Goal: Task Accomplishment & Management: Use online tool/utility

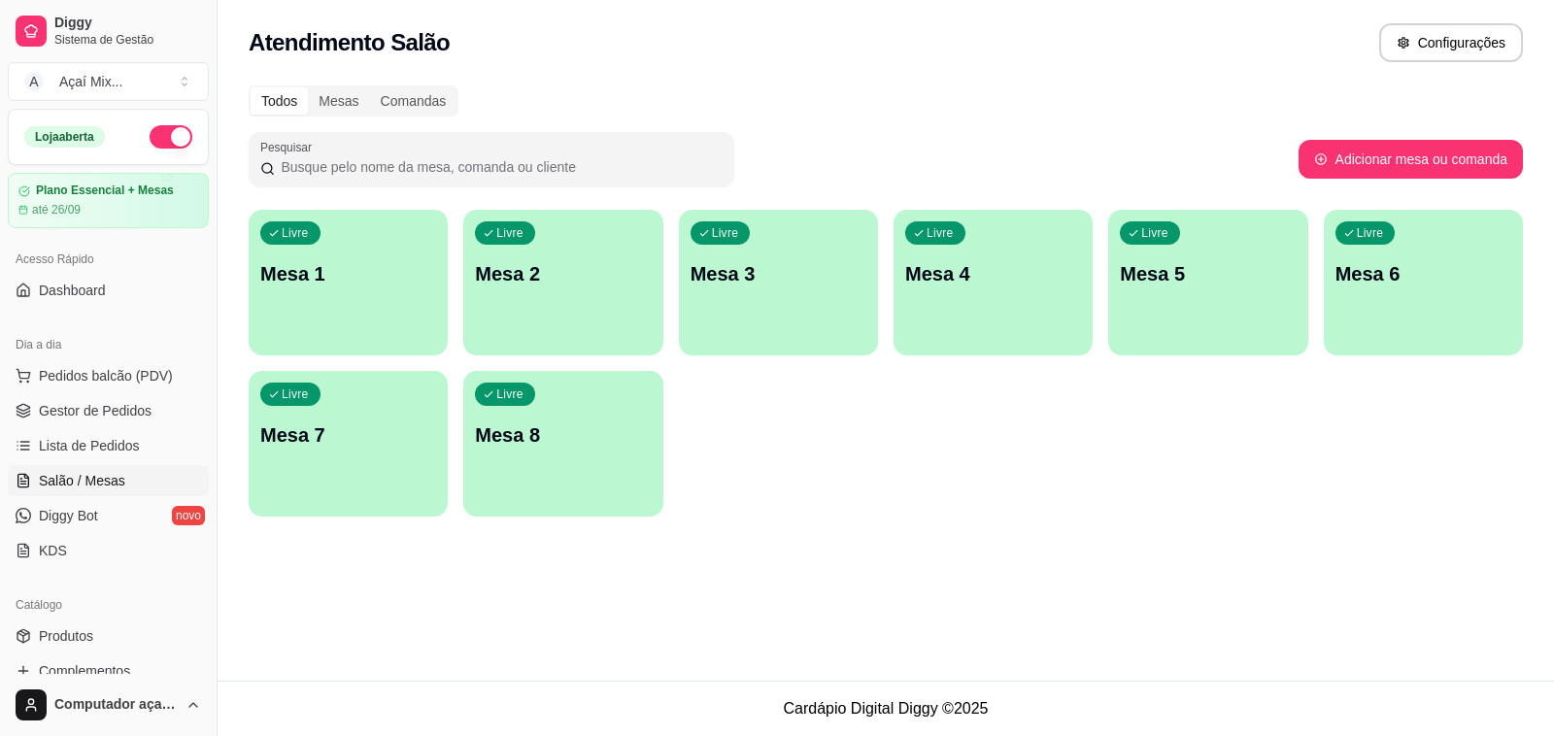
click at [385, 297] on div "Livre Mesa 1" at bounding box center [348, 271] width 199 height 122
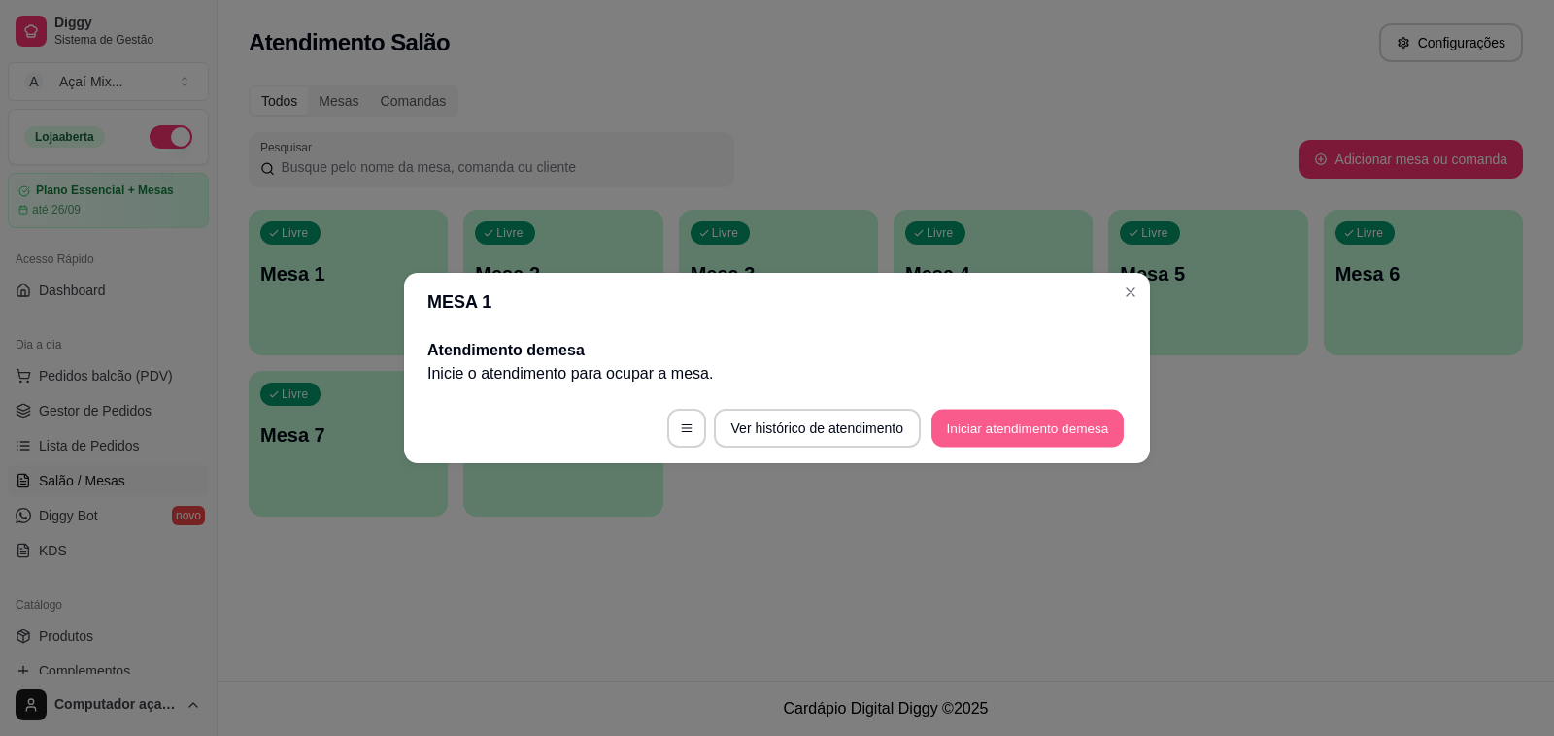
click at [1073, 438] on button "Iniciar atendimento de mesa" at bounding box center [1027, 429] width 192 height 38
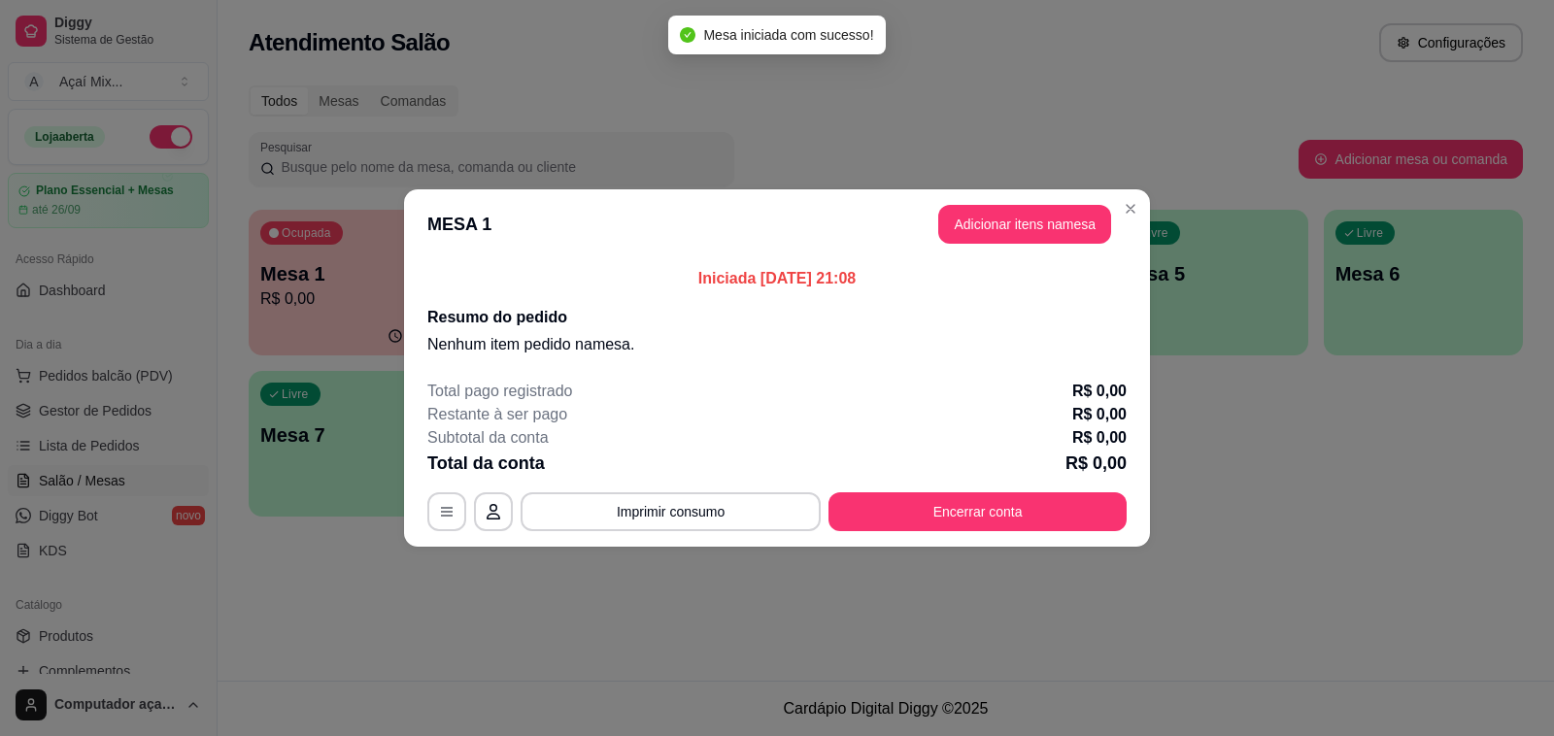
click at [984, 243] on button "Adicionar itens na mesa" at bounding box center [1024, 224] width 173 height 39
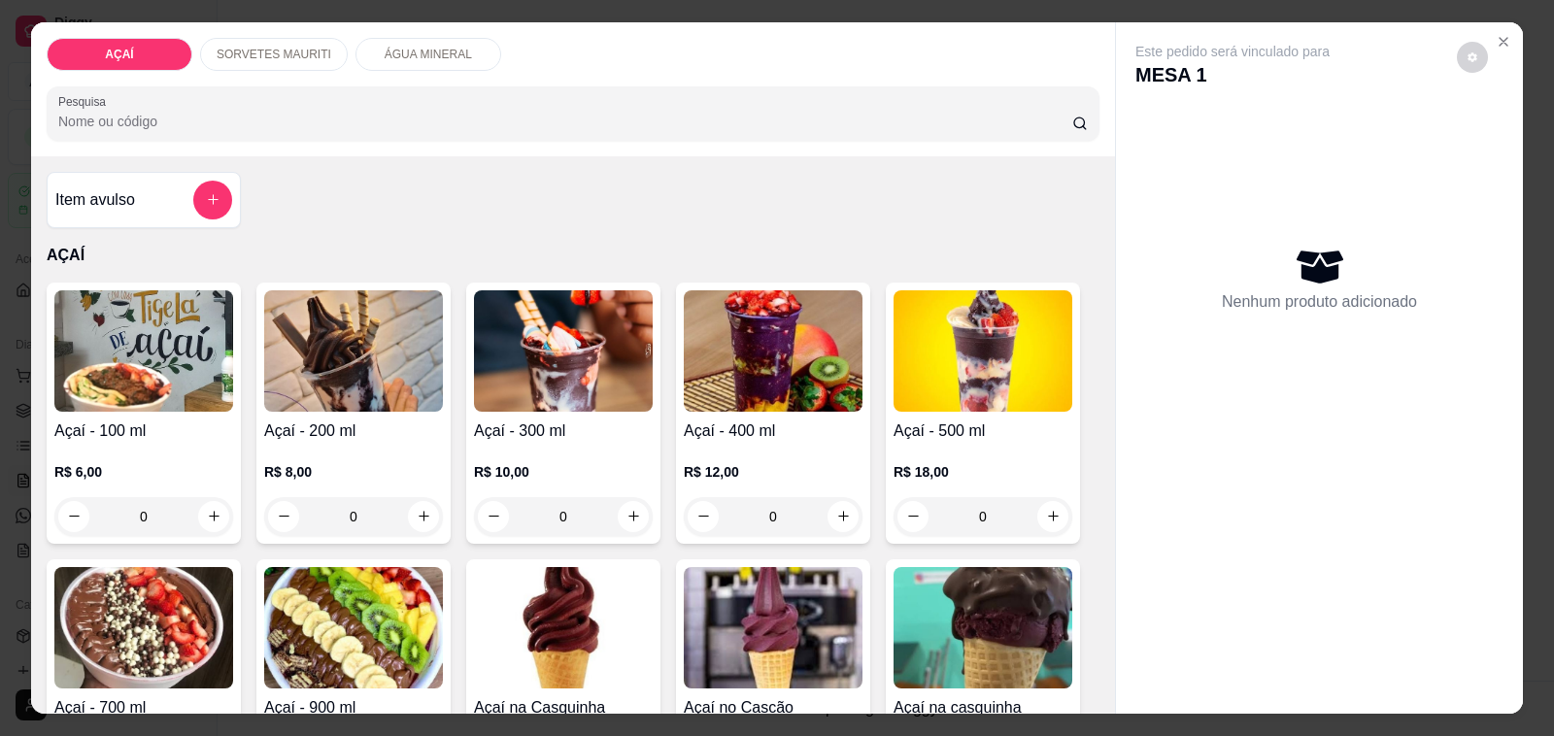
click at [411, 513] on div "0" at bounding box center [353, 516] width 179 height 39
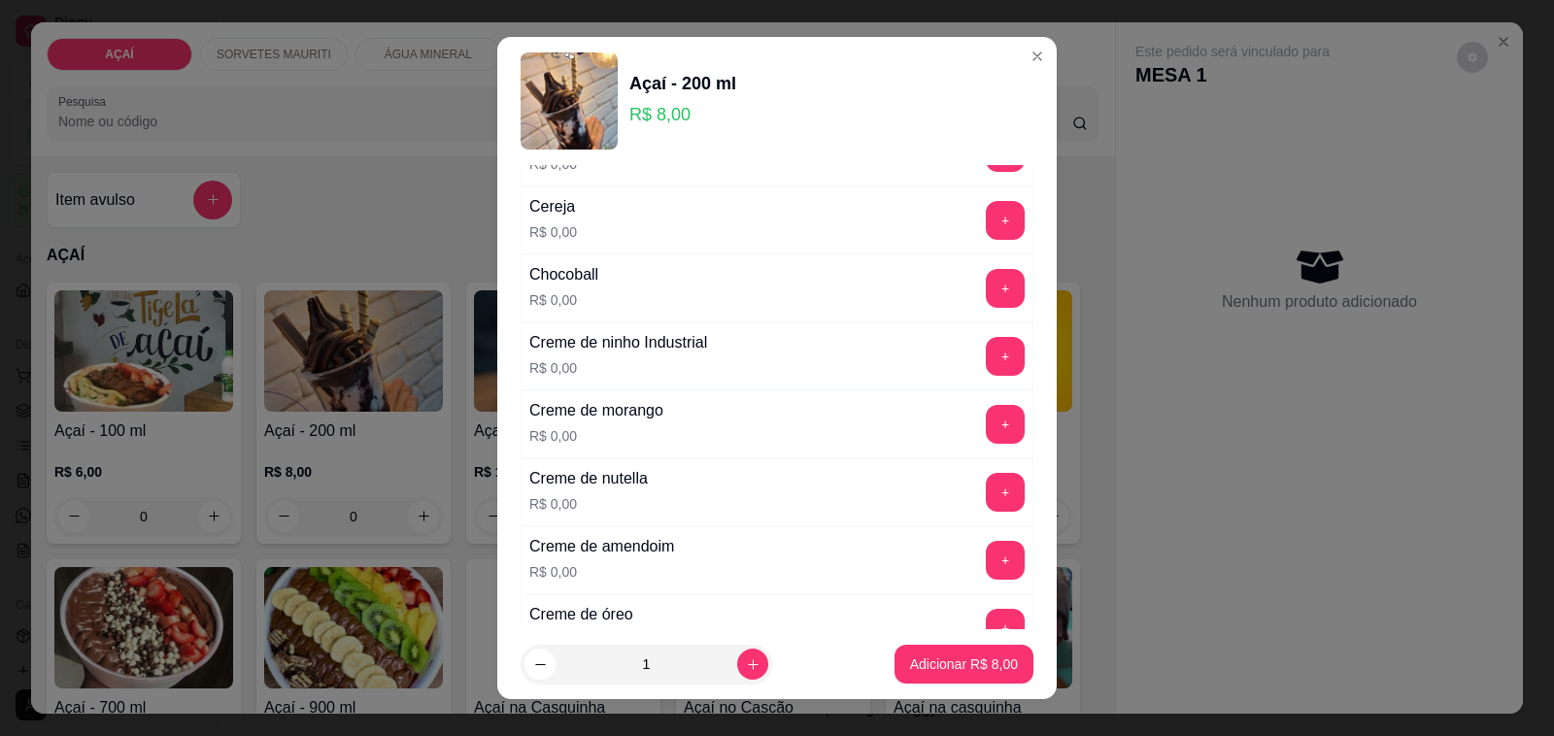
scroll to position [364, 0]
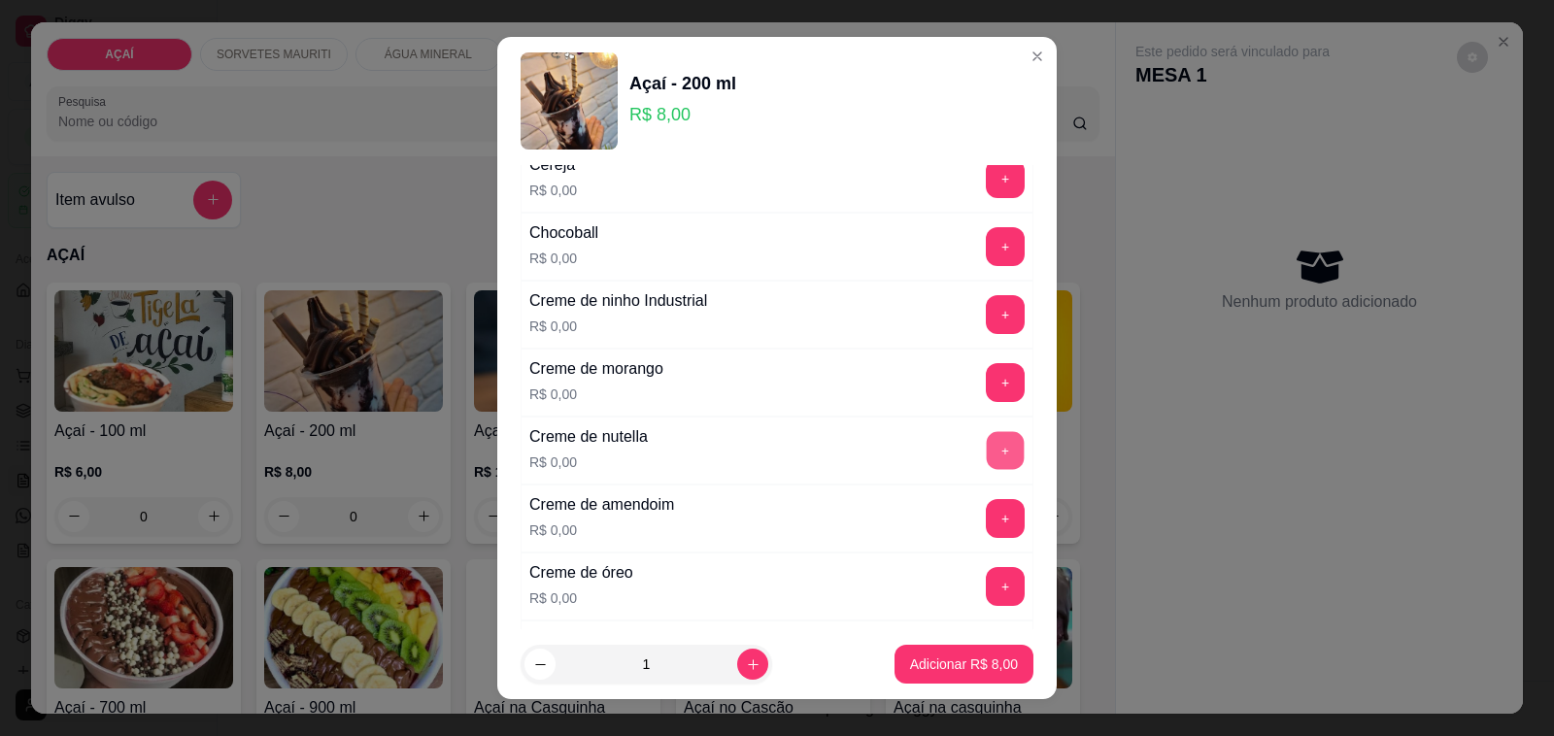
click at [987, 448] on button "+" at bounding box center [1006, 451] width 38 height 38
click at [986, 317] on button "+" at bounding box center [1005, 314] width 39 height 39
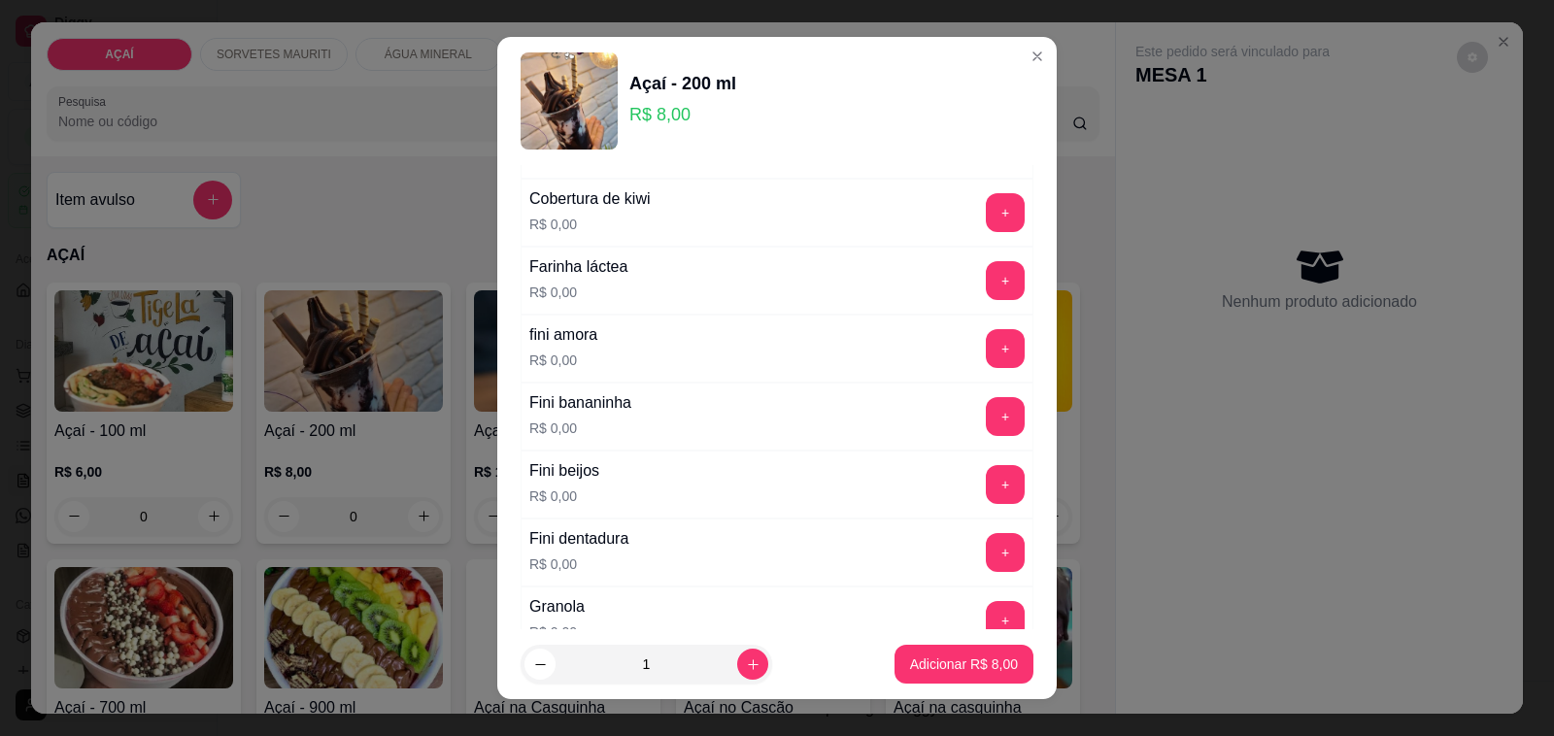
scroll to position [1699, 0]
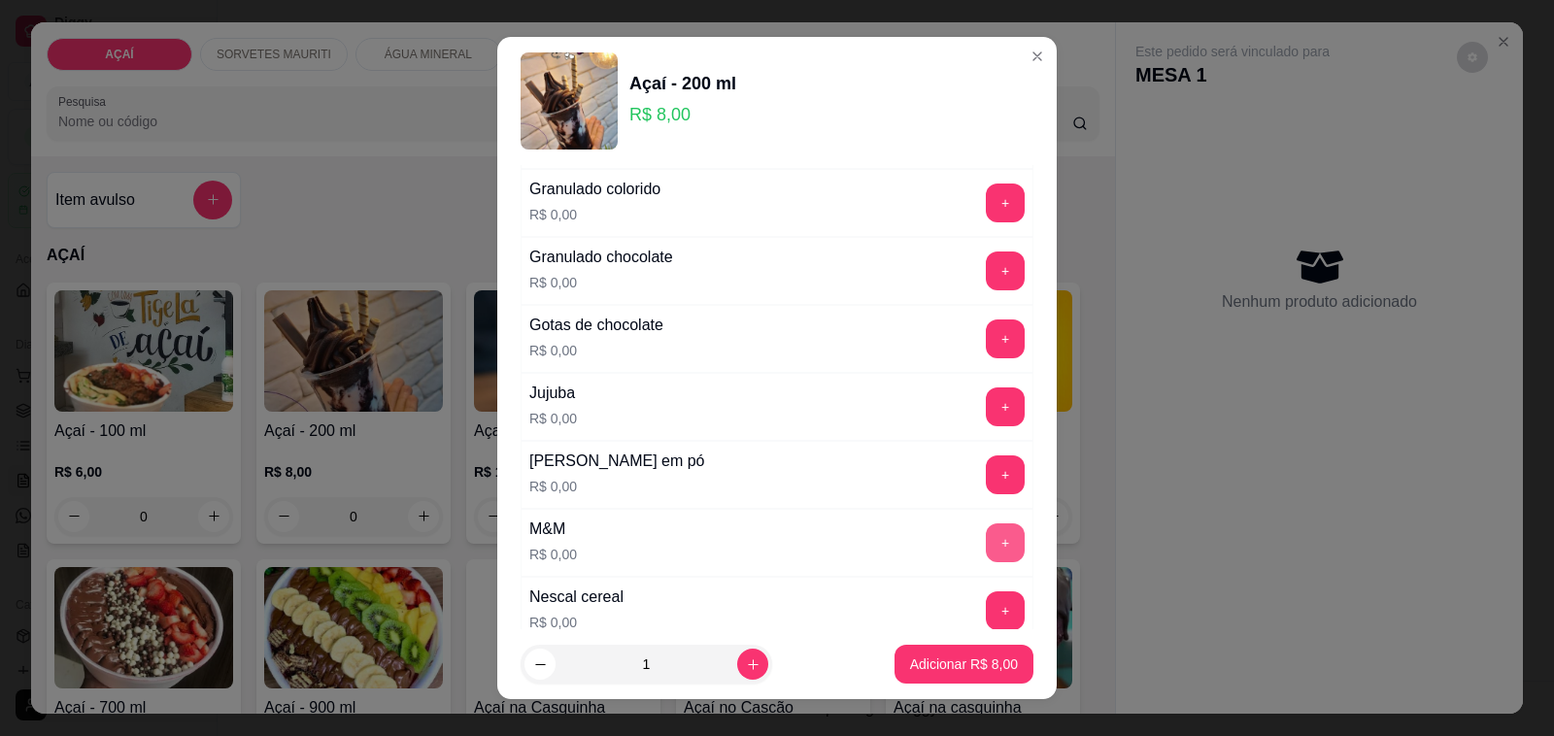
click at [986, 546] on button "+" at bounding box center [1005, 542] width 39 height 39
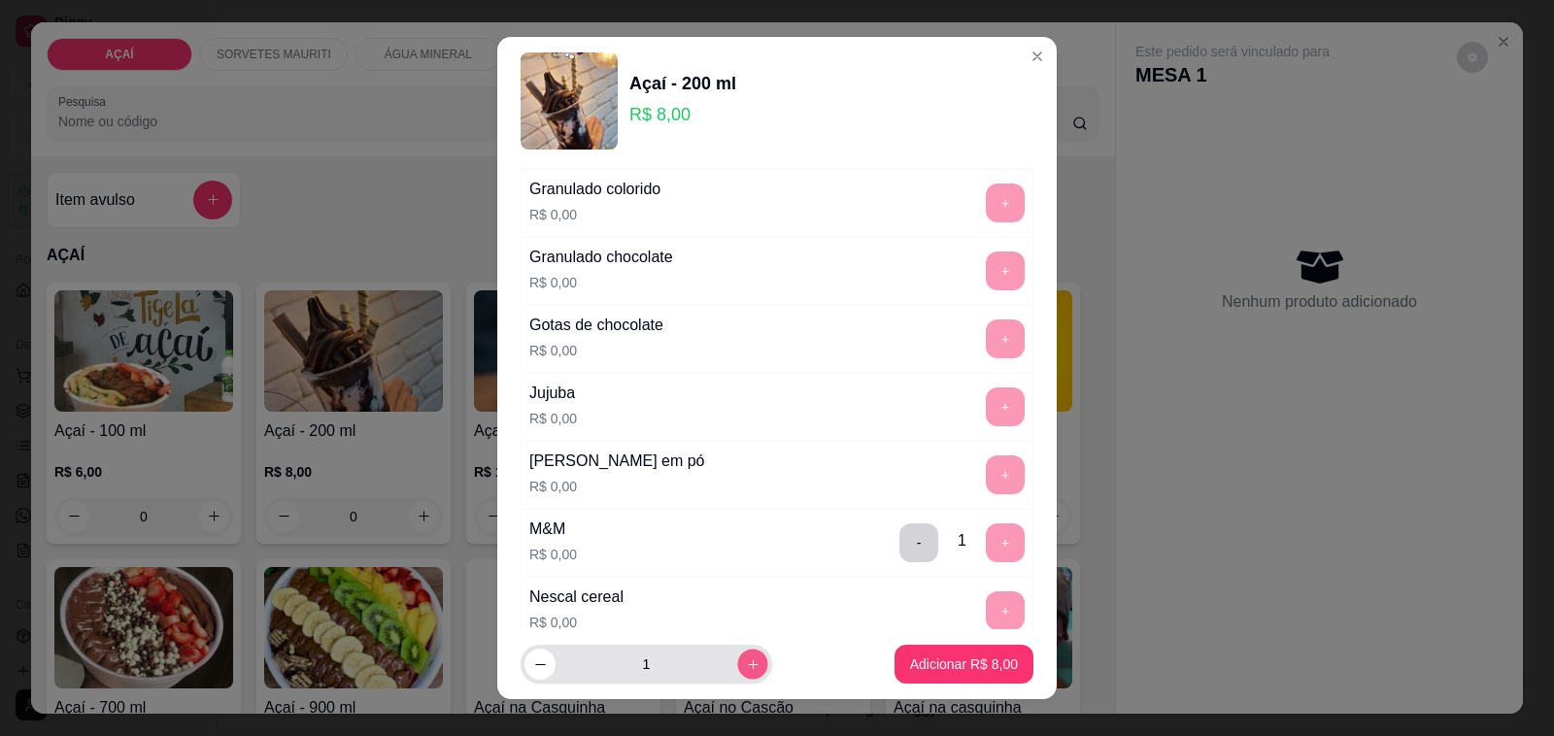
click at [746, 668] on icon "increase-product-quantity" at bounding box center [753, 664] width 15 height 15
type input "2"
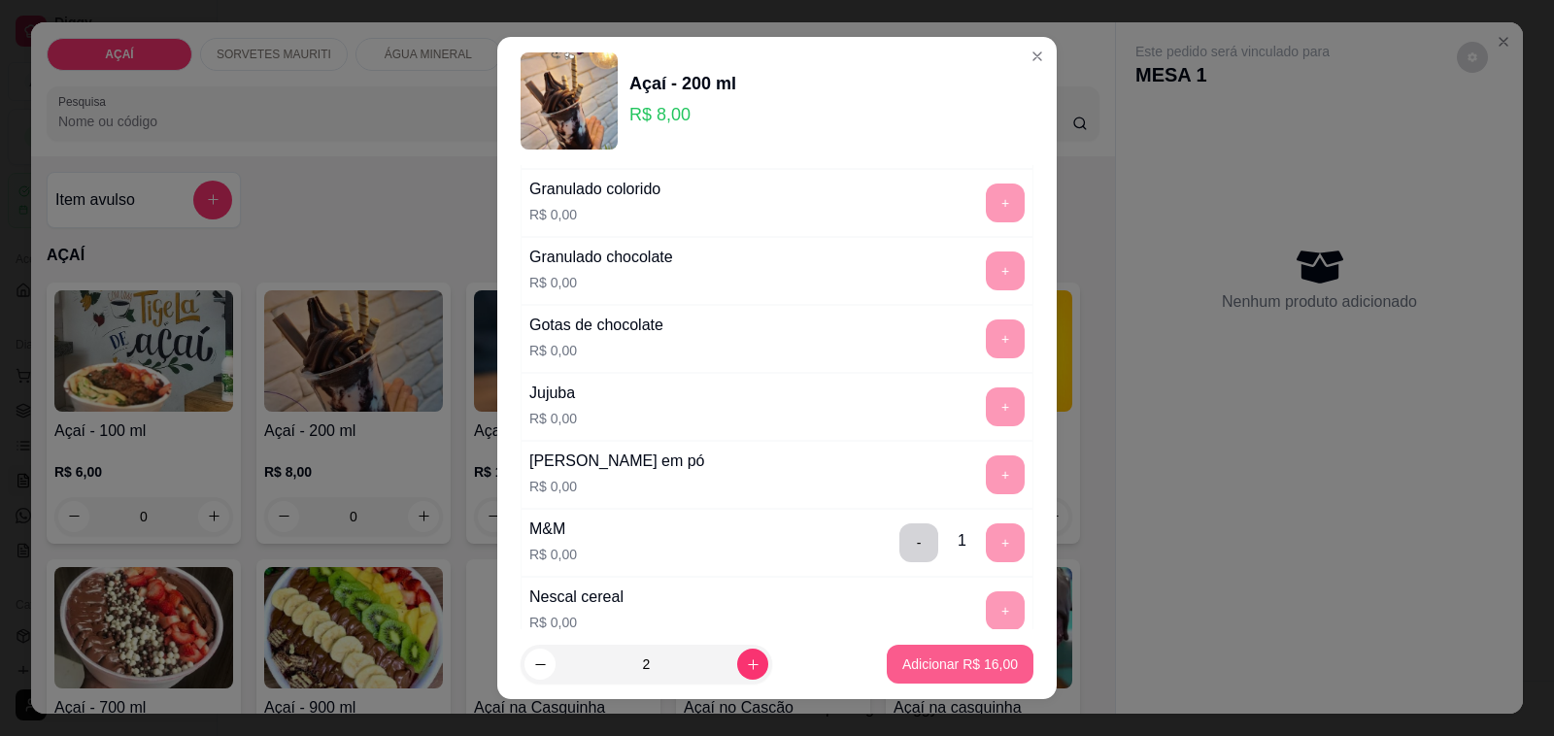
click at [902, 663] on p "Adicionar R$ 16,00" at bounding box center [960, 663] width 116 height 19
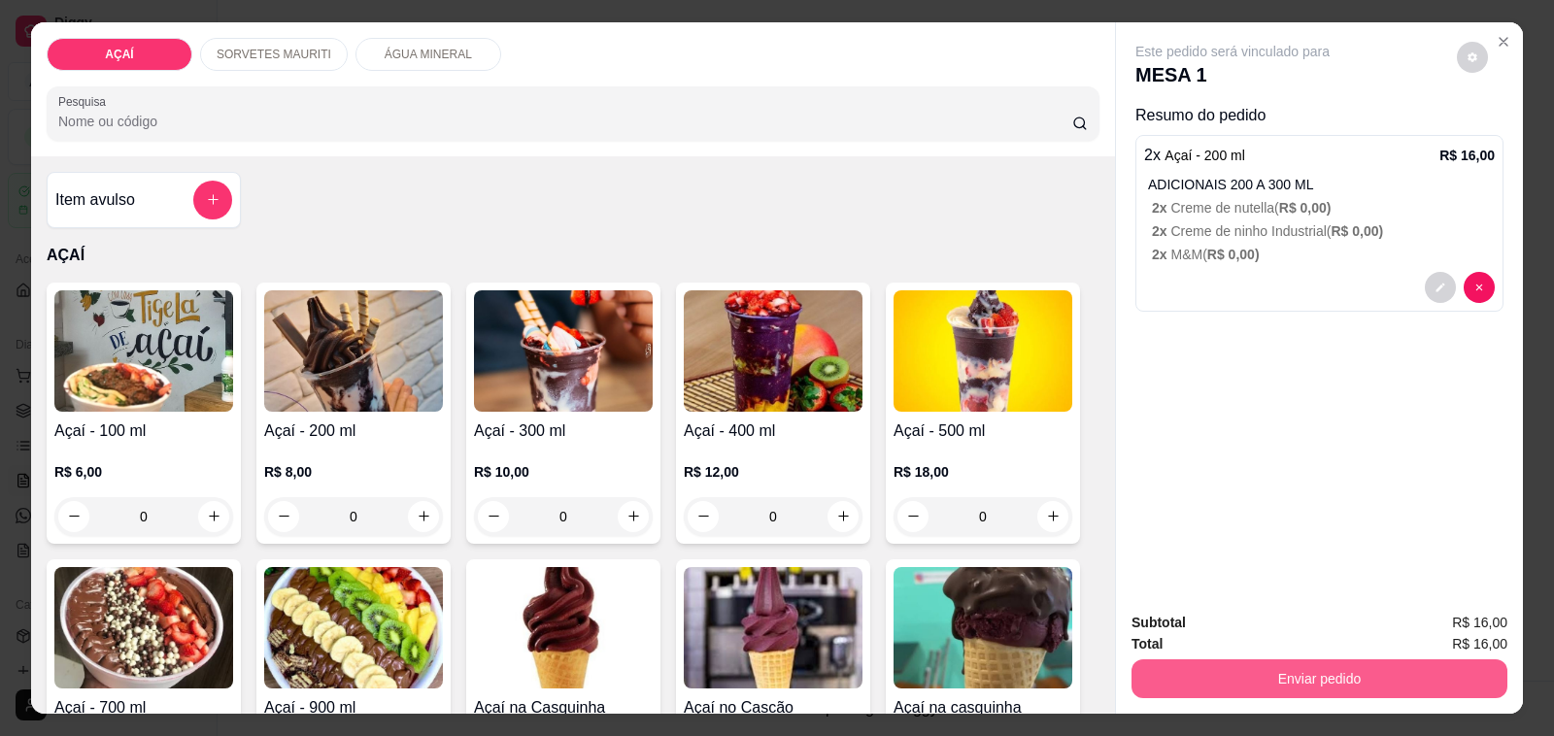
click at [1181, 666] on button "Enviar pedido" at bounding box center [1319, 678] width 376 height 39
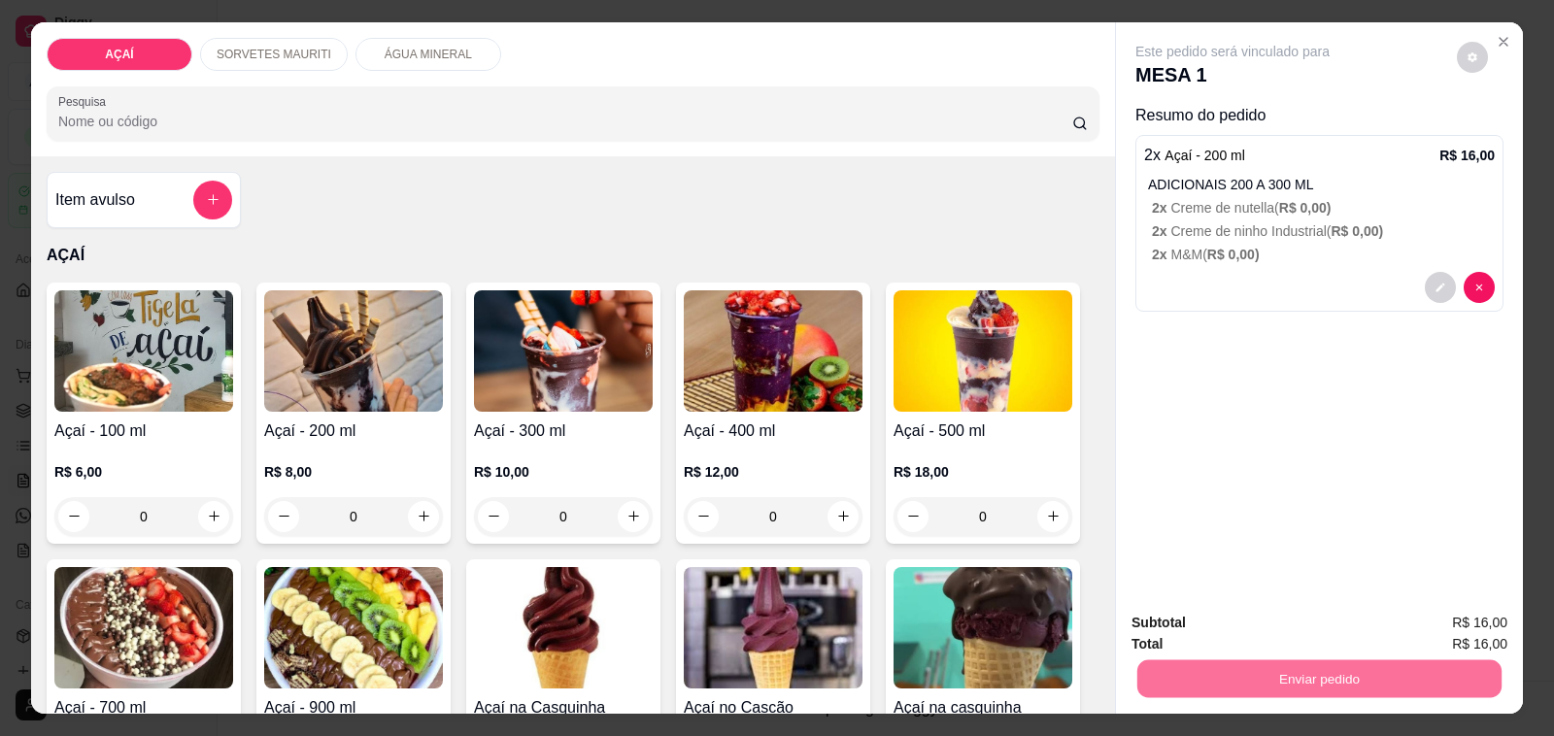
click at [1214, 615] on button "Não registrar e enviar pedido" at bounding box center [1254, 623] width 202 height 37
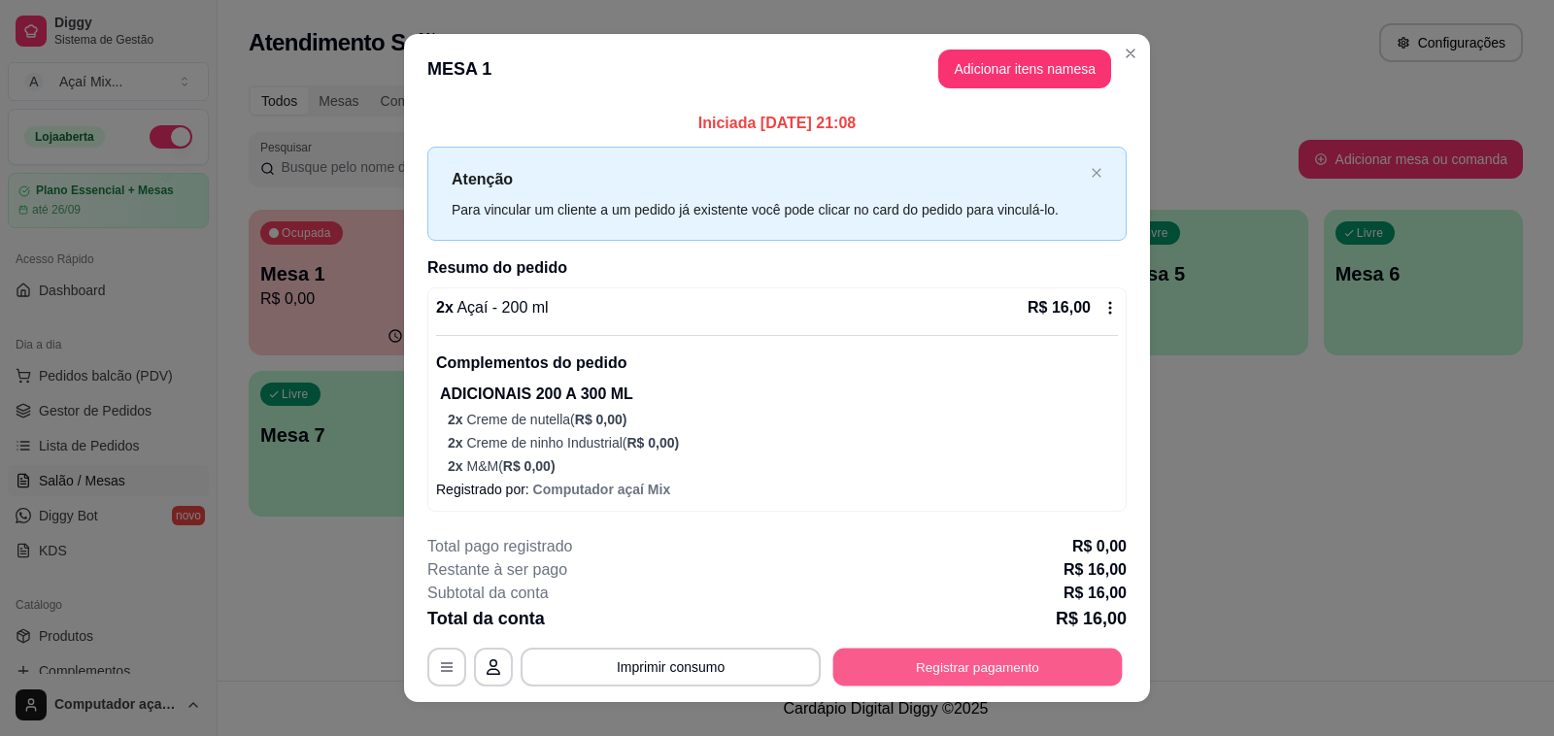
click at [927, 676] on button "Registrar pagamento" at bounding box center [977, 668] width 289 height 38
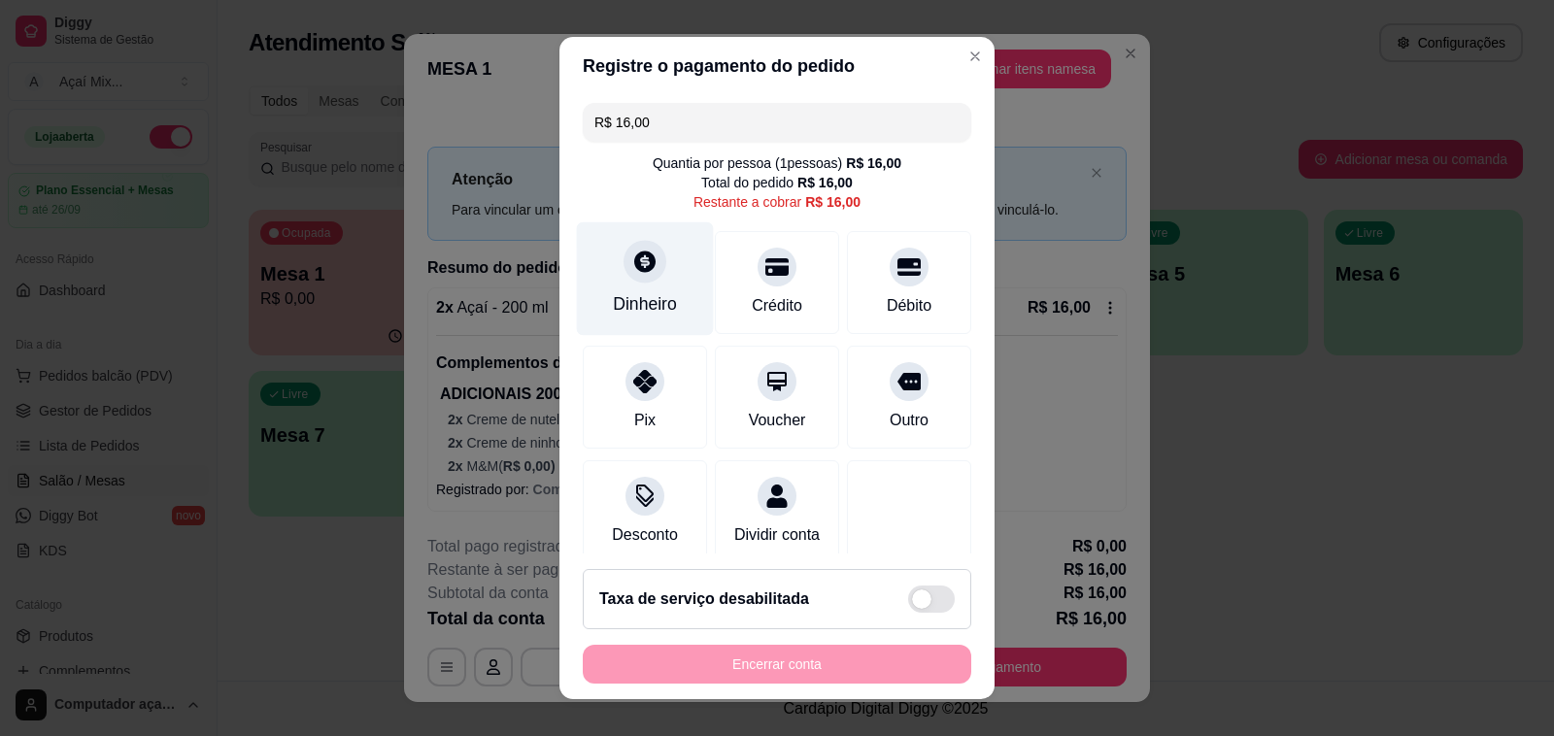
click at [626, 274] on div at bounding box center [644, 261] width 43 height 43
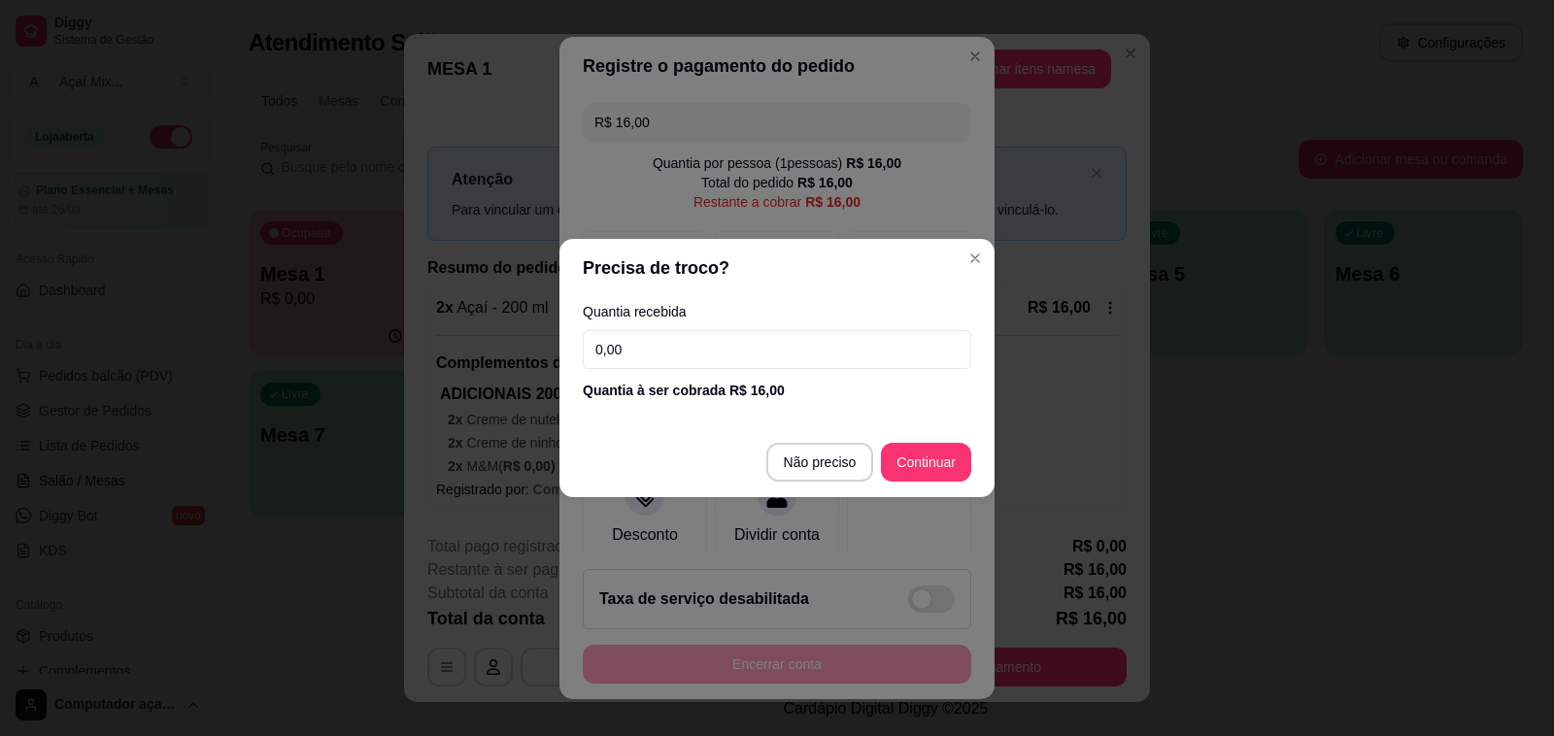
click at [702, 346] on input "0,00" at bounding box center [777, 349] width 388 height 39
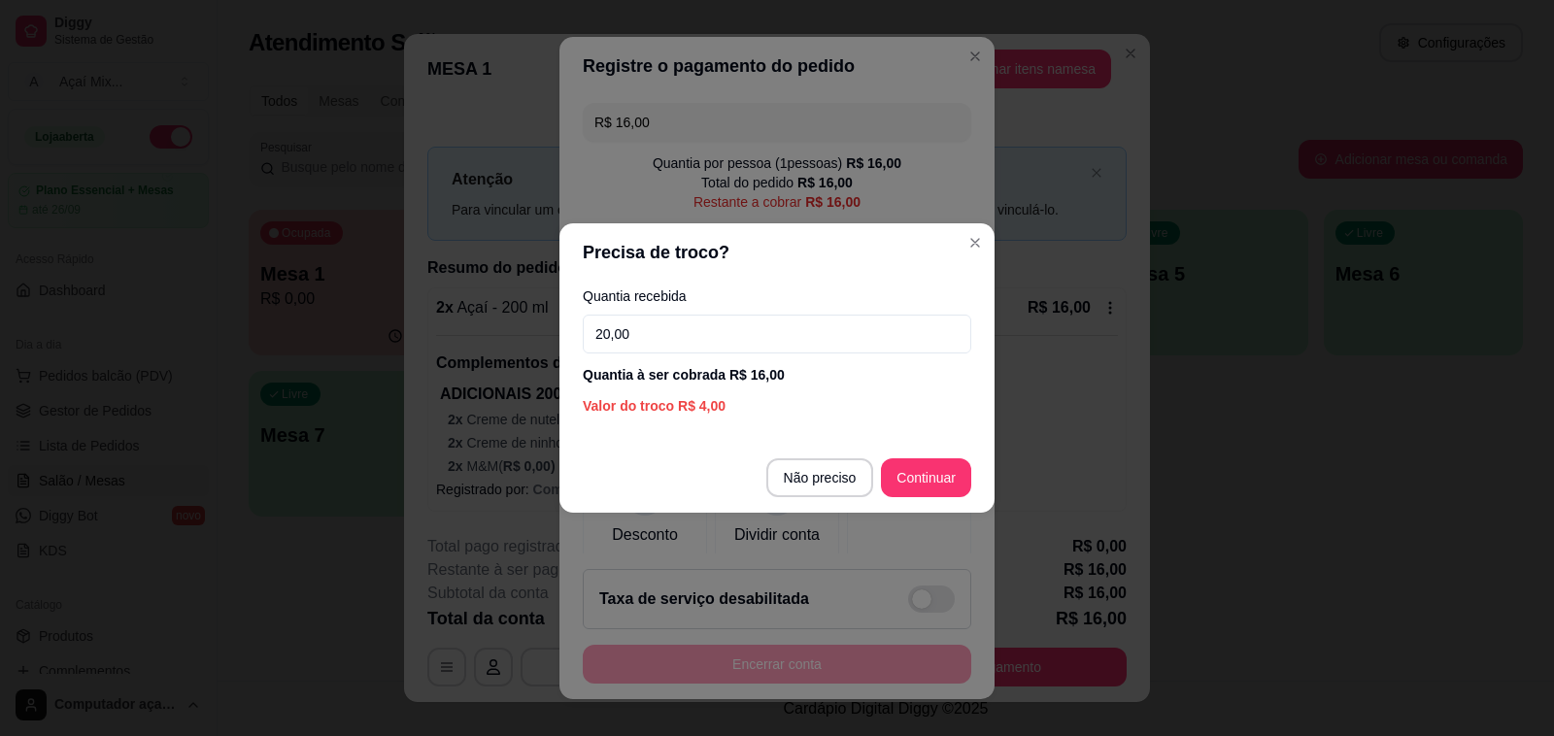
type input "20,00"
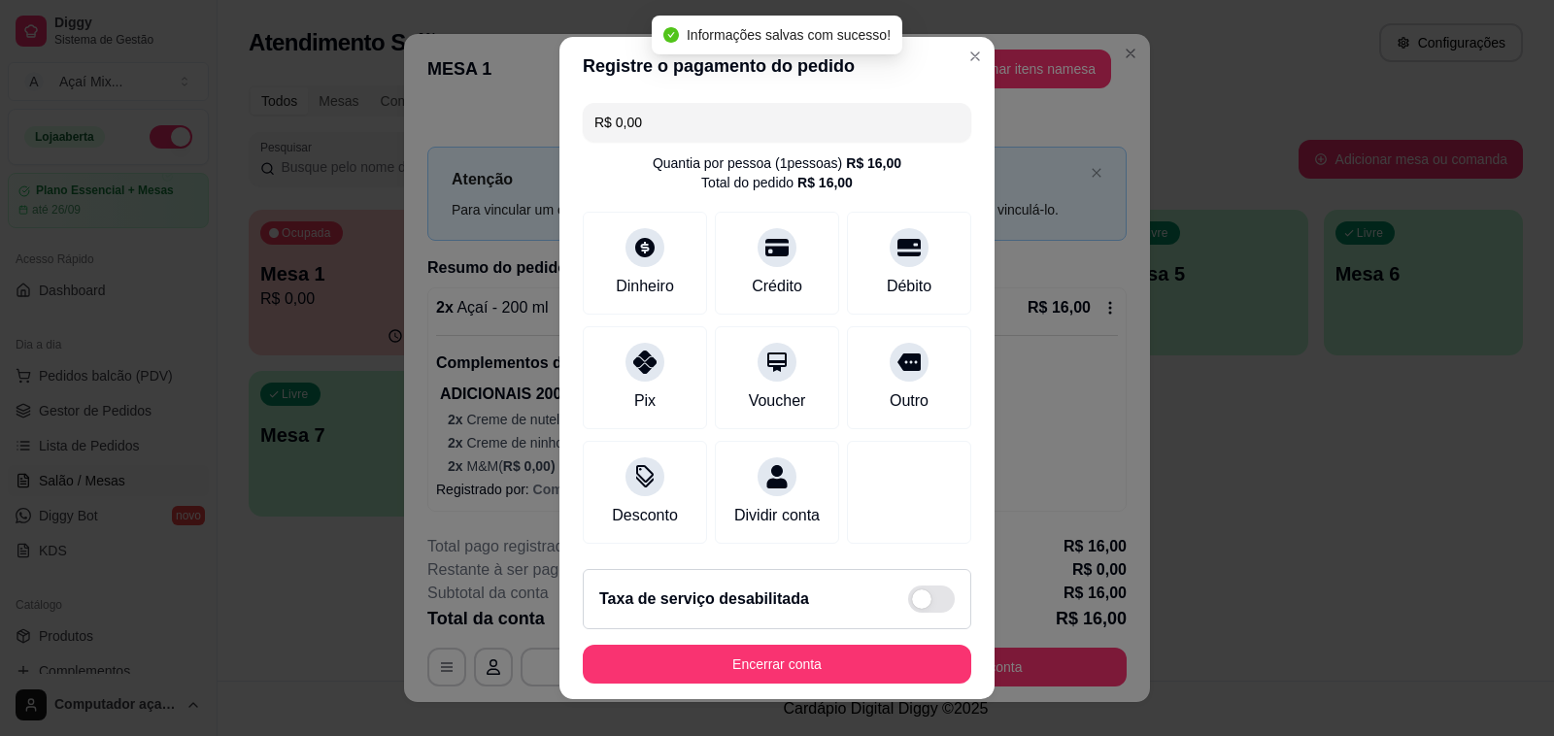
type input "R$ 0,00"
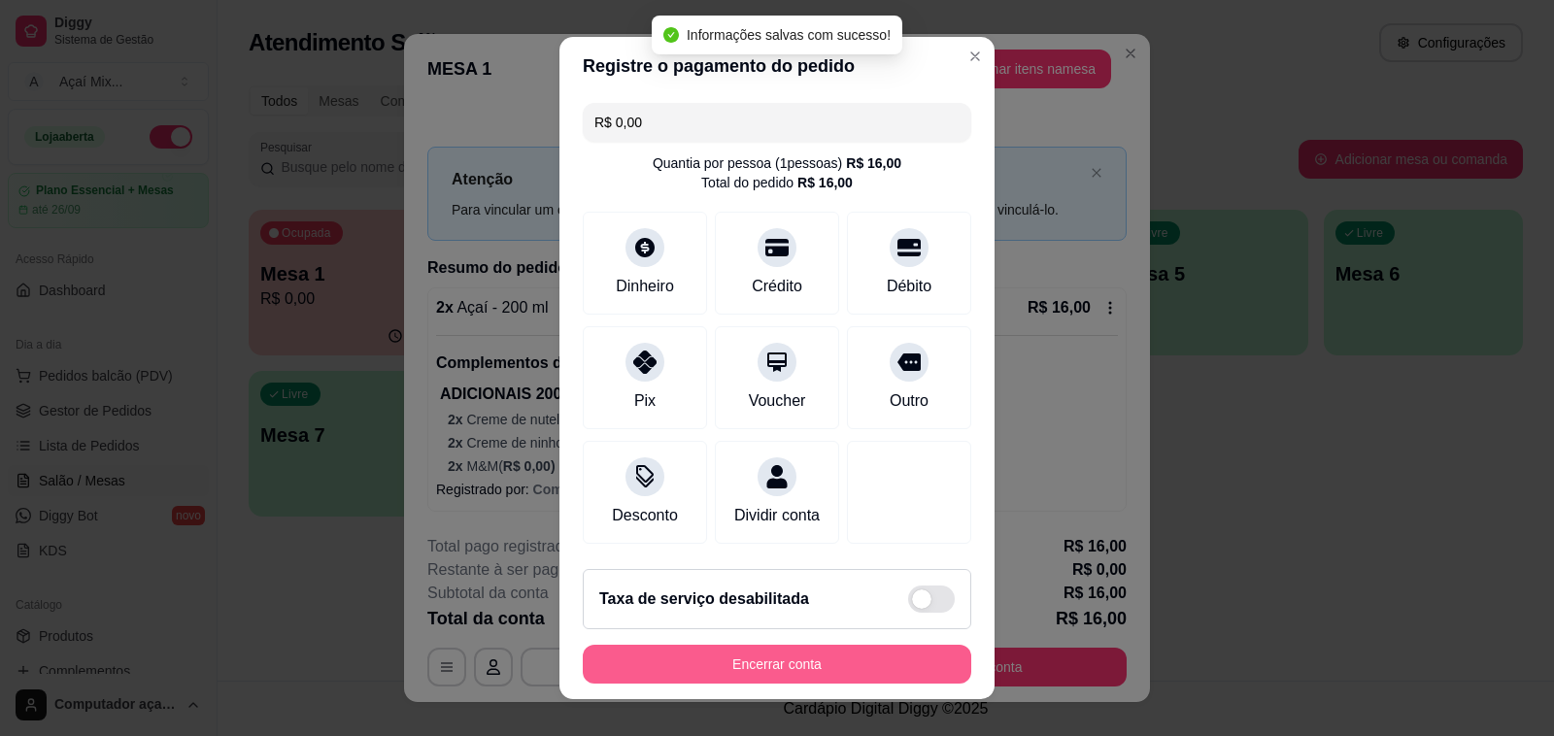
click at [860, 657] on button "Encerrar conta" at bounding box center [777, 664] width 388 height 39
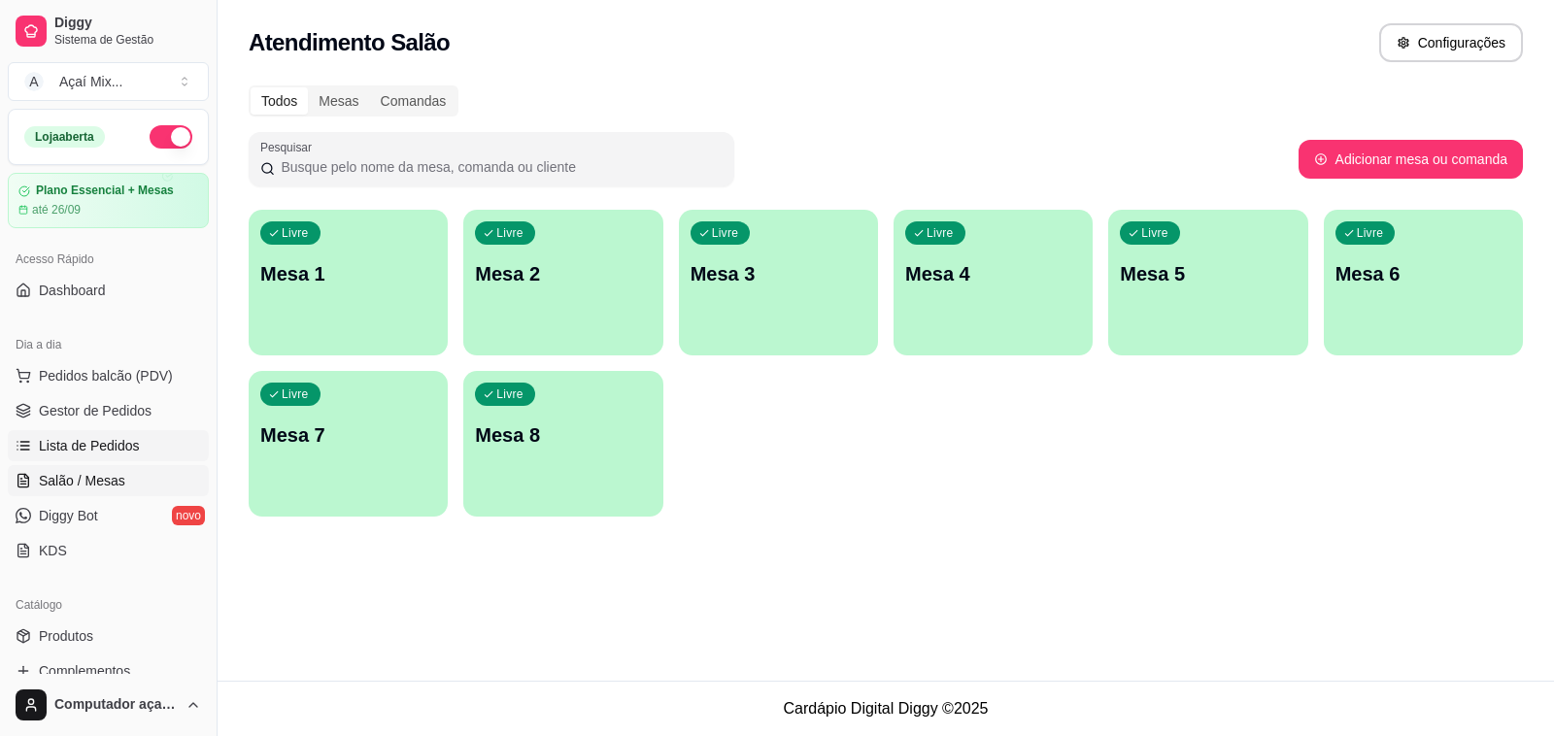
click at [119, 436] on span "Lista de Pedidos" at bounding box center [89, 445] width 101 height 19
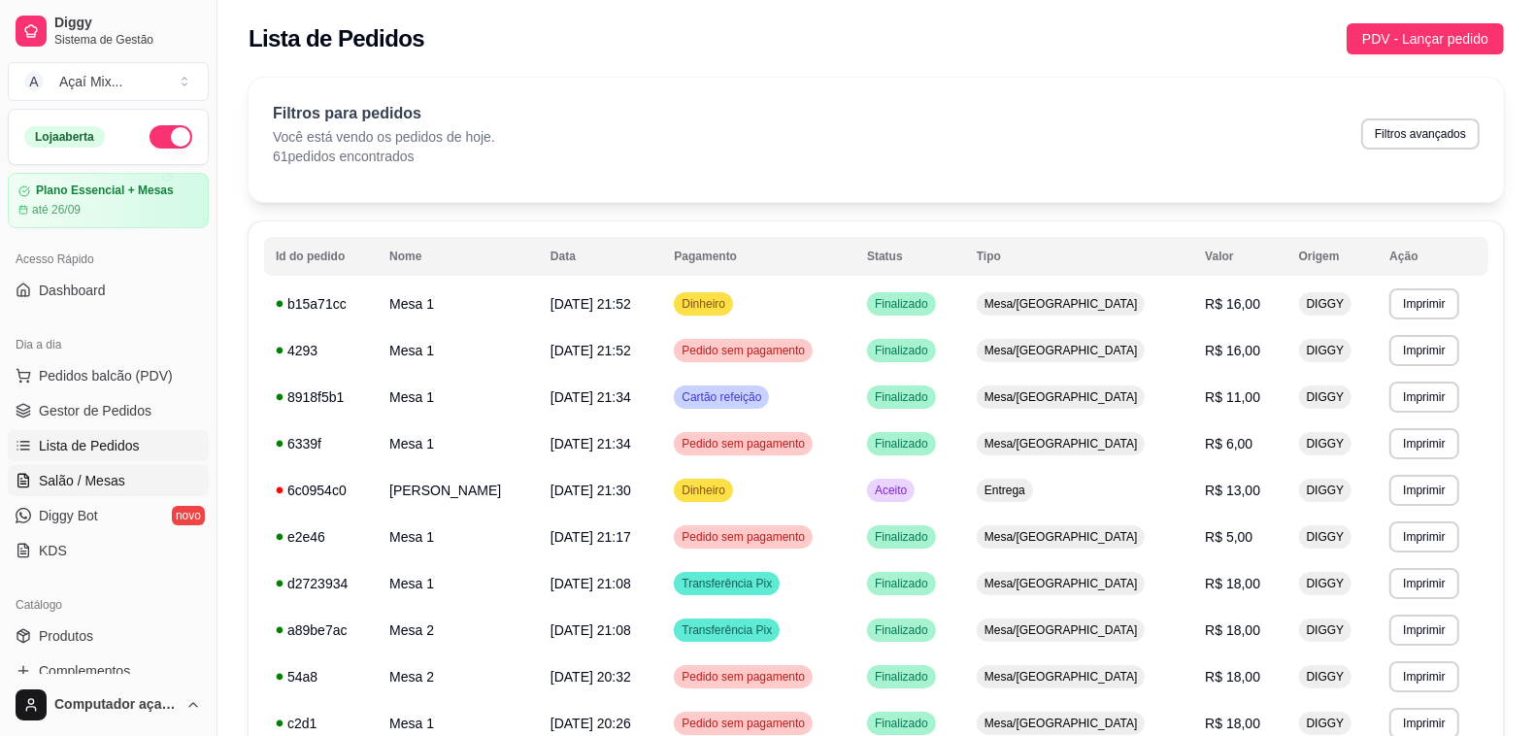
click at [107, 477] on span "Salão / Mesas" at bounding box center [82, 480] width 86 height 19
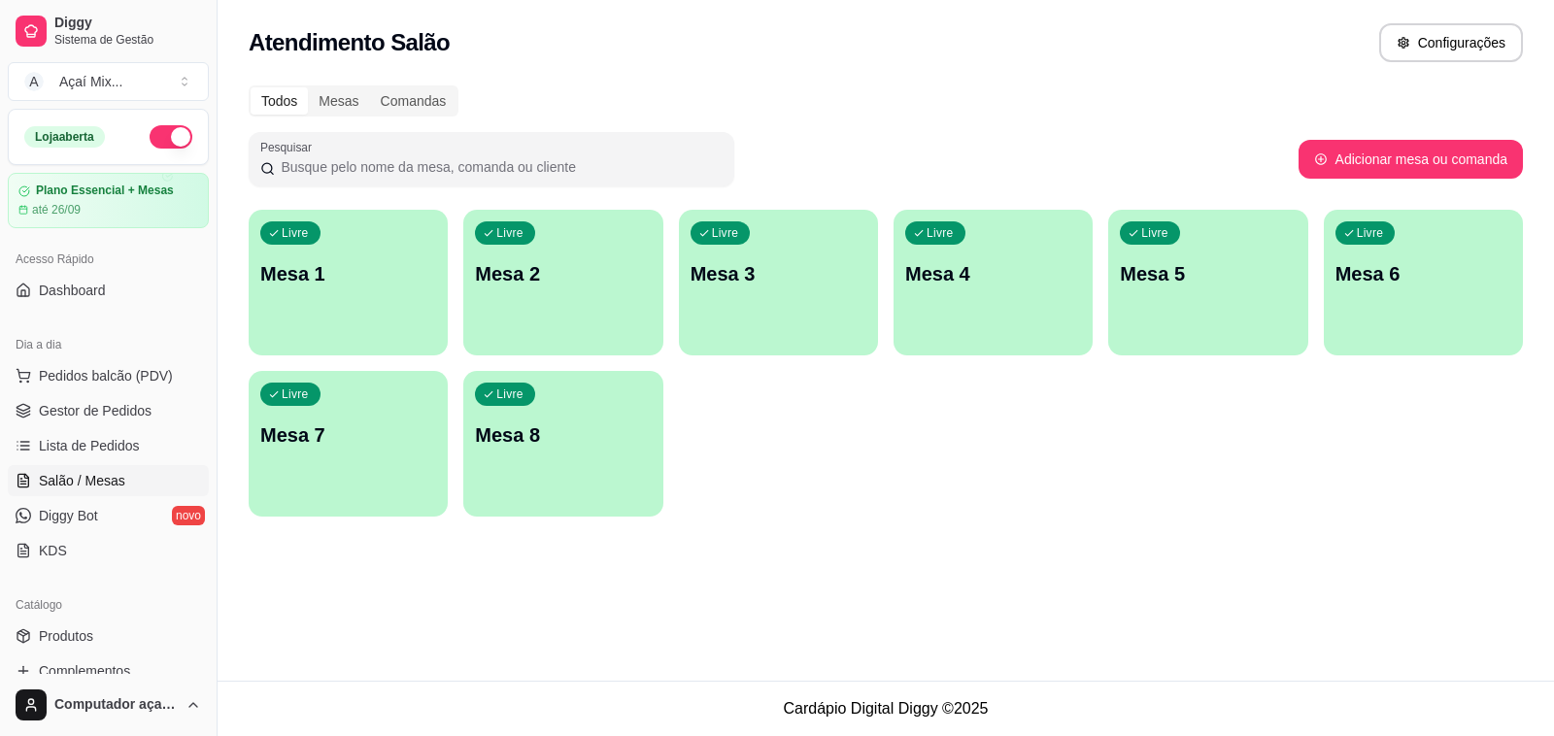
click at [99, 429] on ul "Pedidos balcão (PDV) Gestor de Pedidos Lista de Pedidos Salão / Mesas Diggy Bot…" at bounding box center [108, 463] width 201 height 206
click at [108, 419] on span "Gestor de Pedidos" at bounding box center [95, 410] width 113 height 19
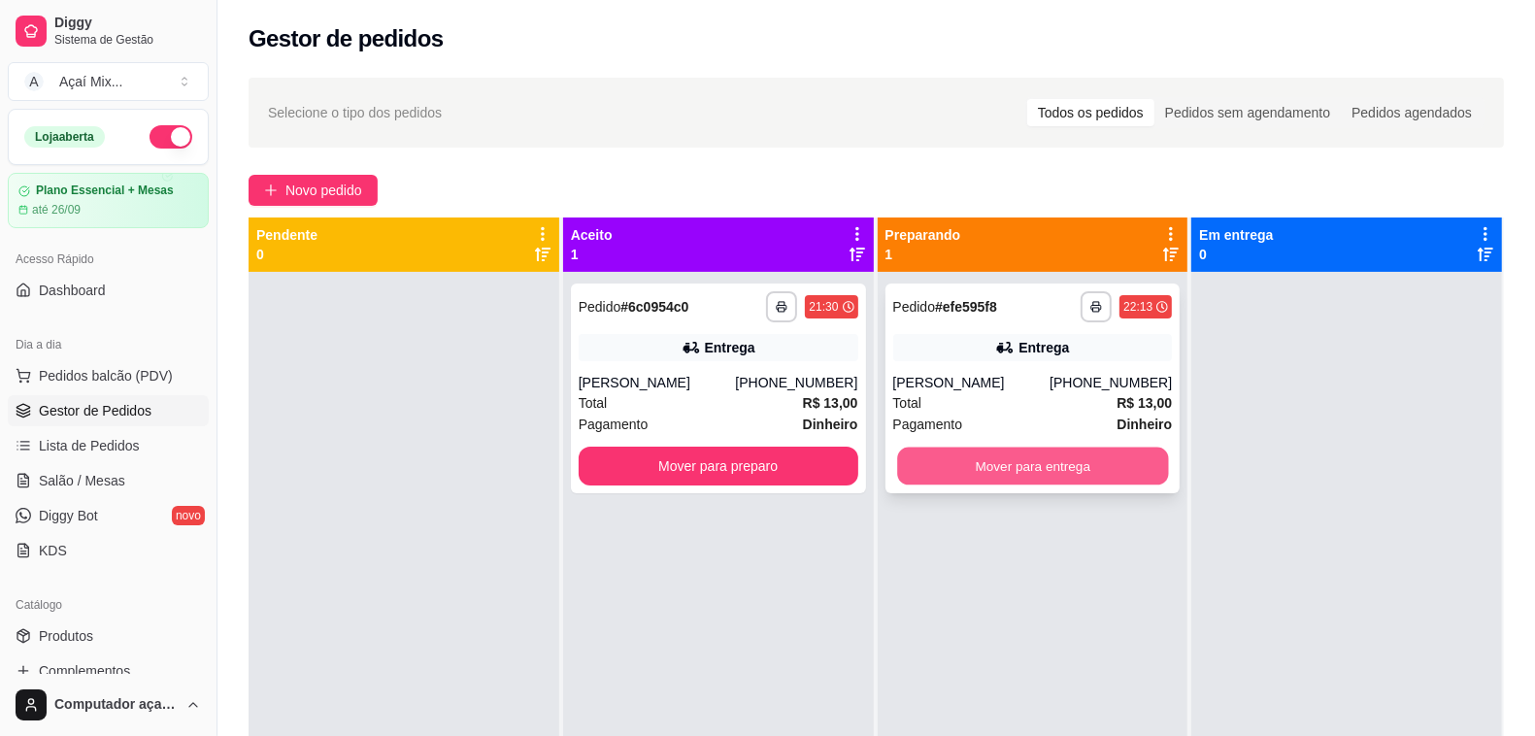
click at [1002, 479] on button "Mover para entrega" at bounding box center [1032, 467] width 271 height 38
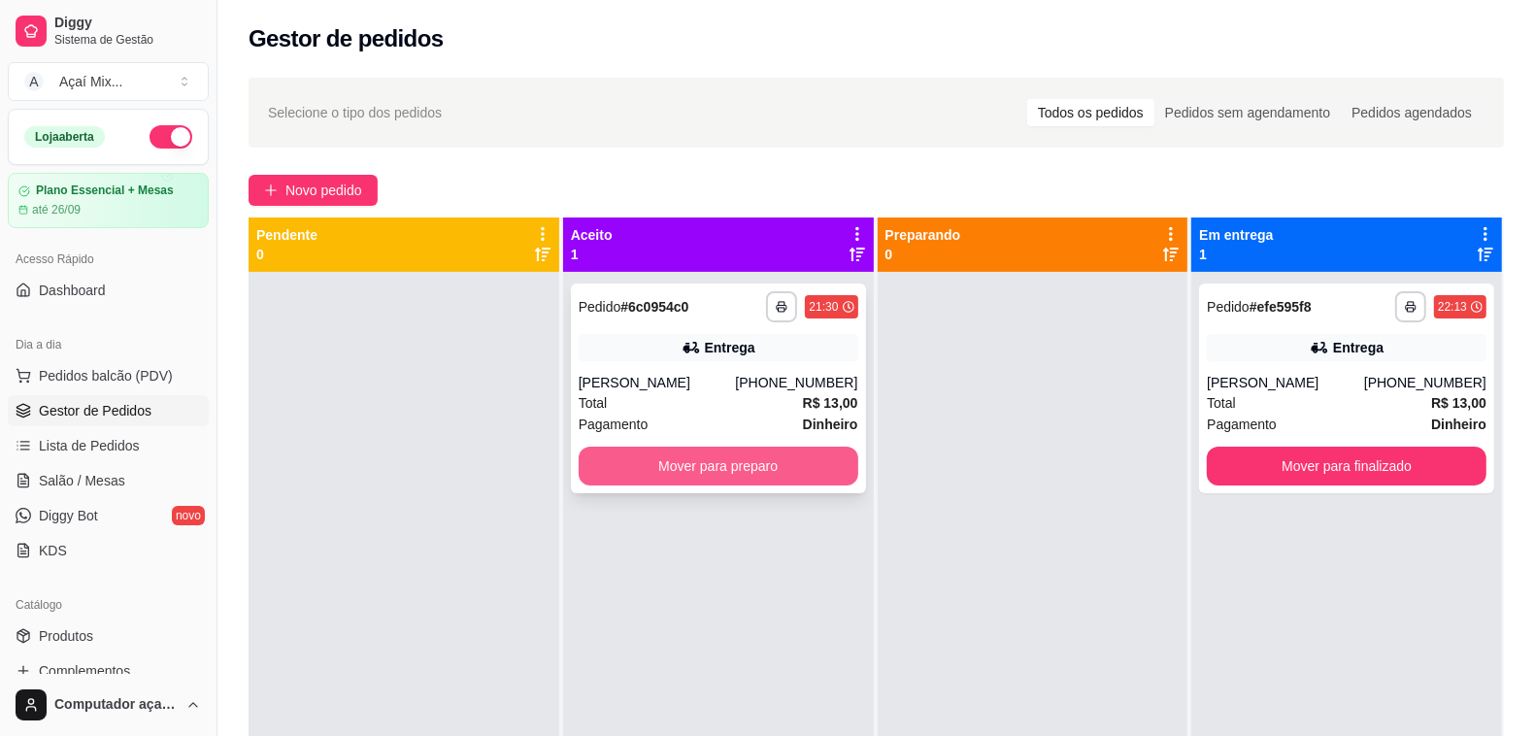
click at [828, 471] on button "Mover para preparo" at bounding box center [719, 466] width 280 height 39
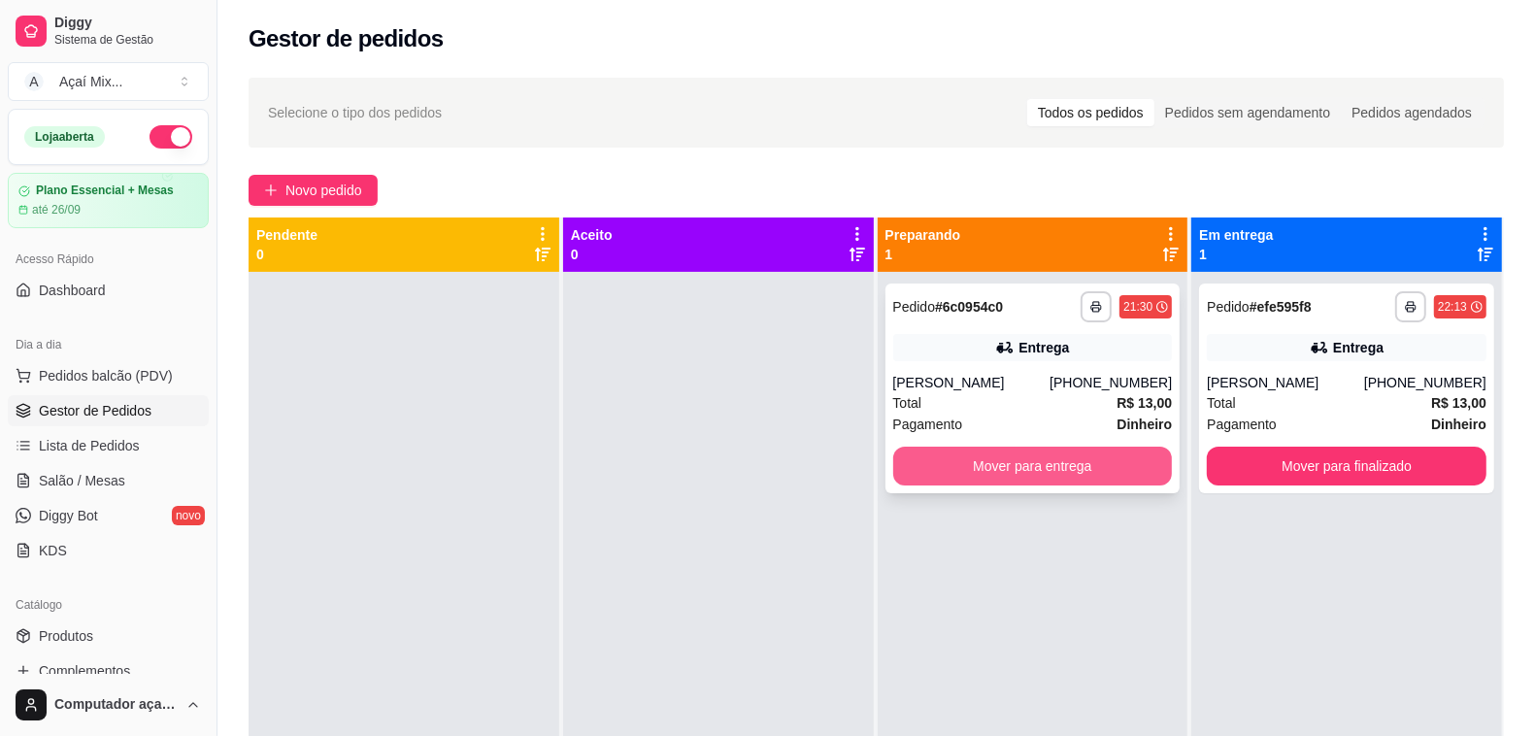
click at [986, 473] on button "Mover para entrega" at bounding box center [1033, 466] width 280 height 39
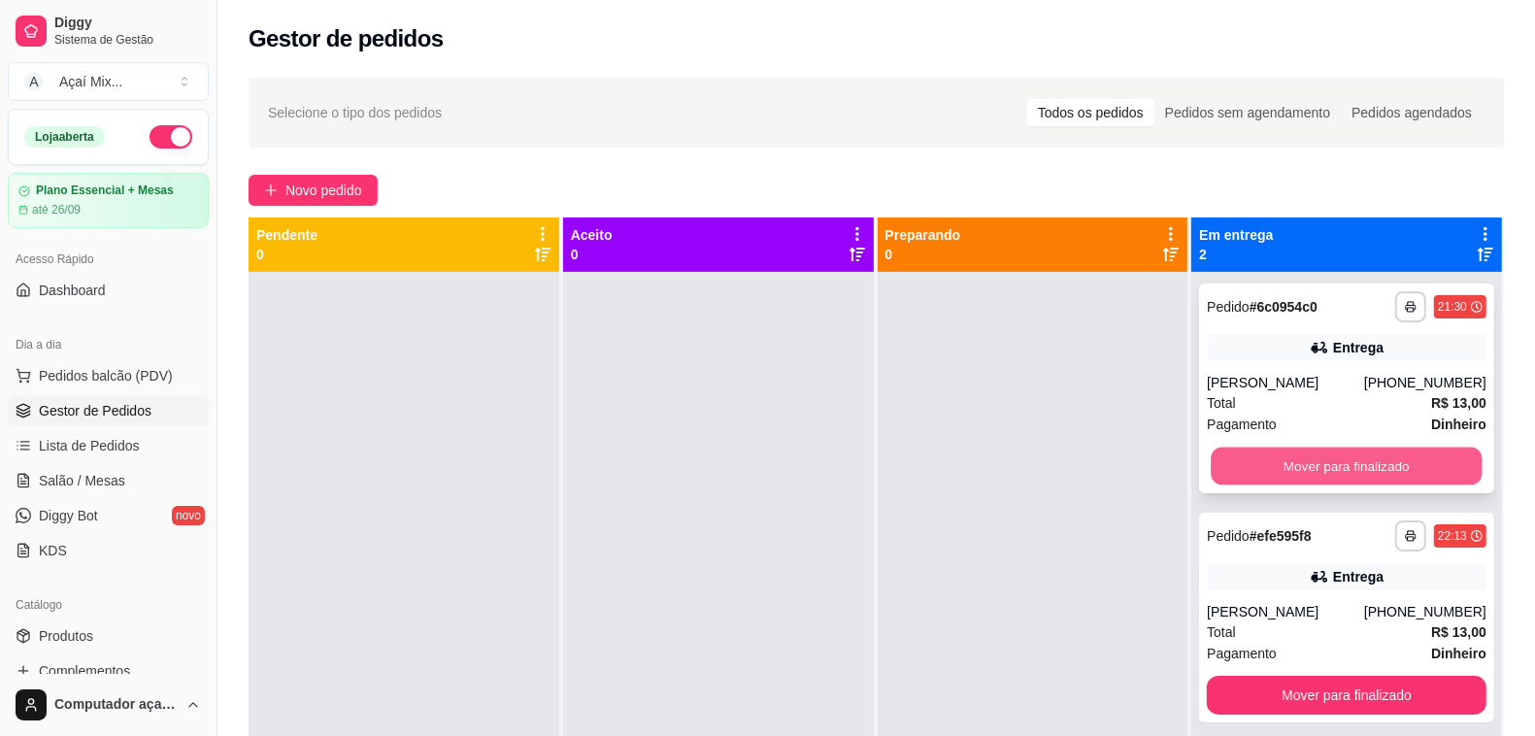
click at [1321, 466] on button "Mover para finalizado" at bounding box center [1347, 467] width 271 height 38
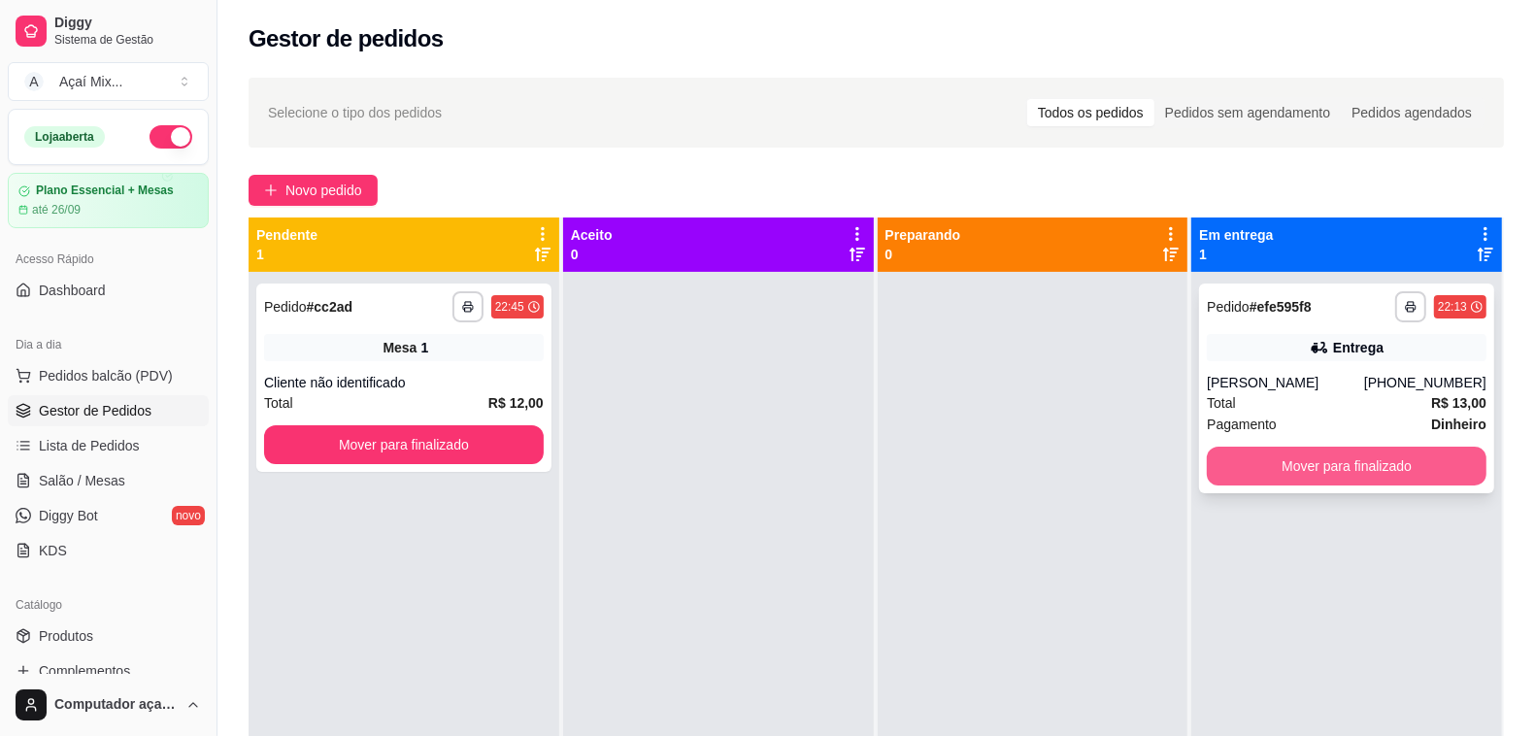
click at [1381, 472] on button "Mover para finalizado" at bounding box center [1347, 466] width 280 height 39
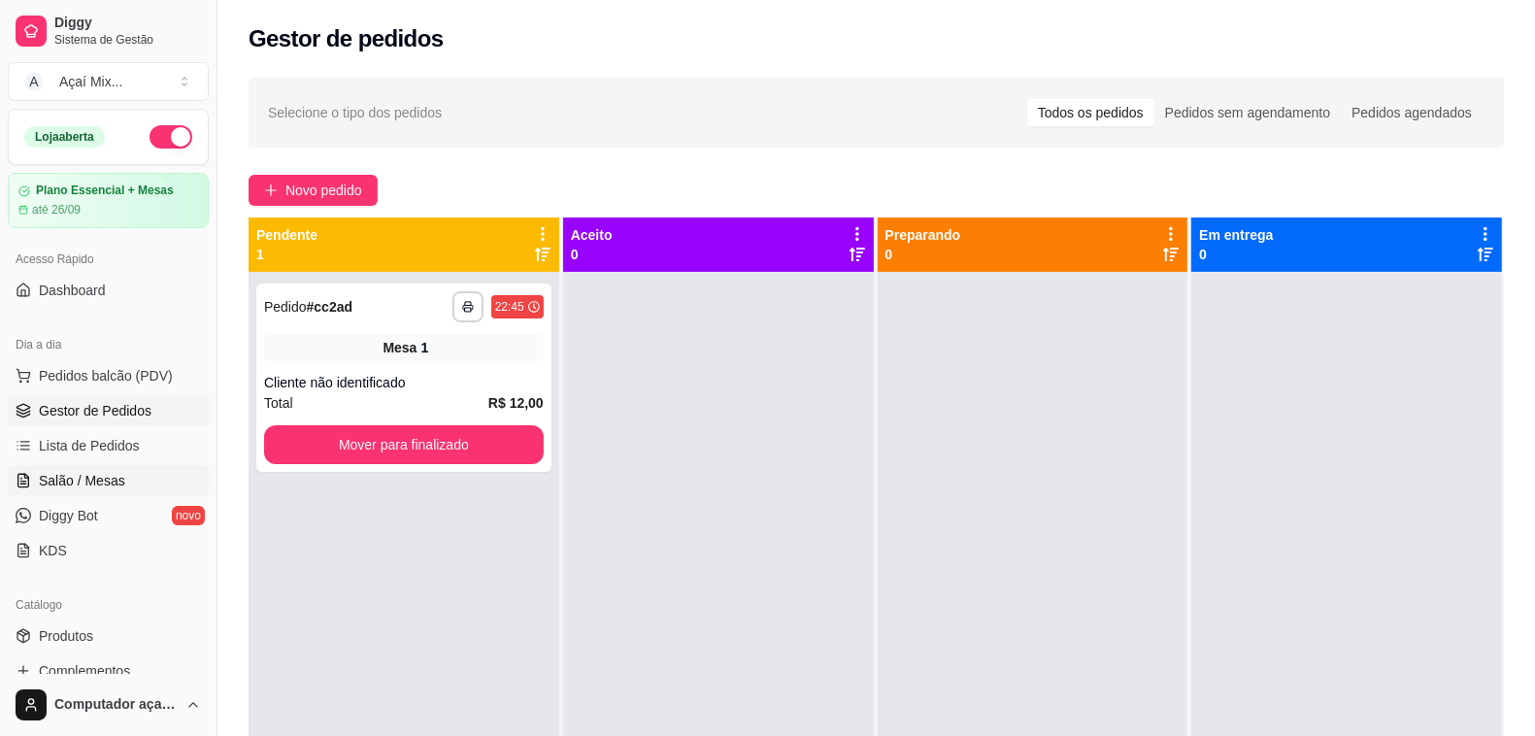
click at [84, 491] on link "Salão / Mesas" at bounding box center [108, 480] width 201 height 31
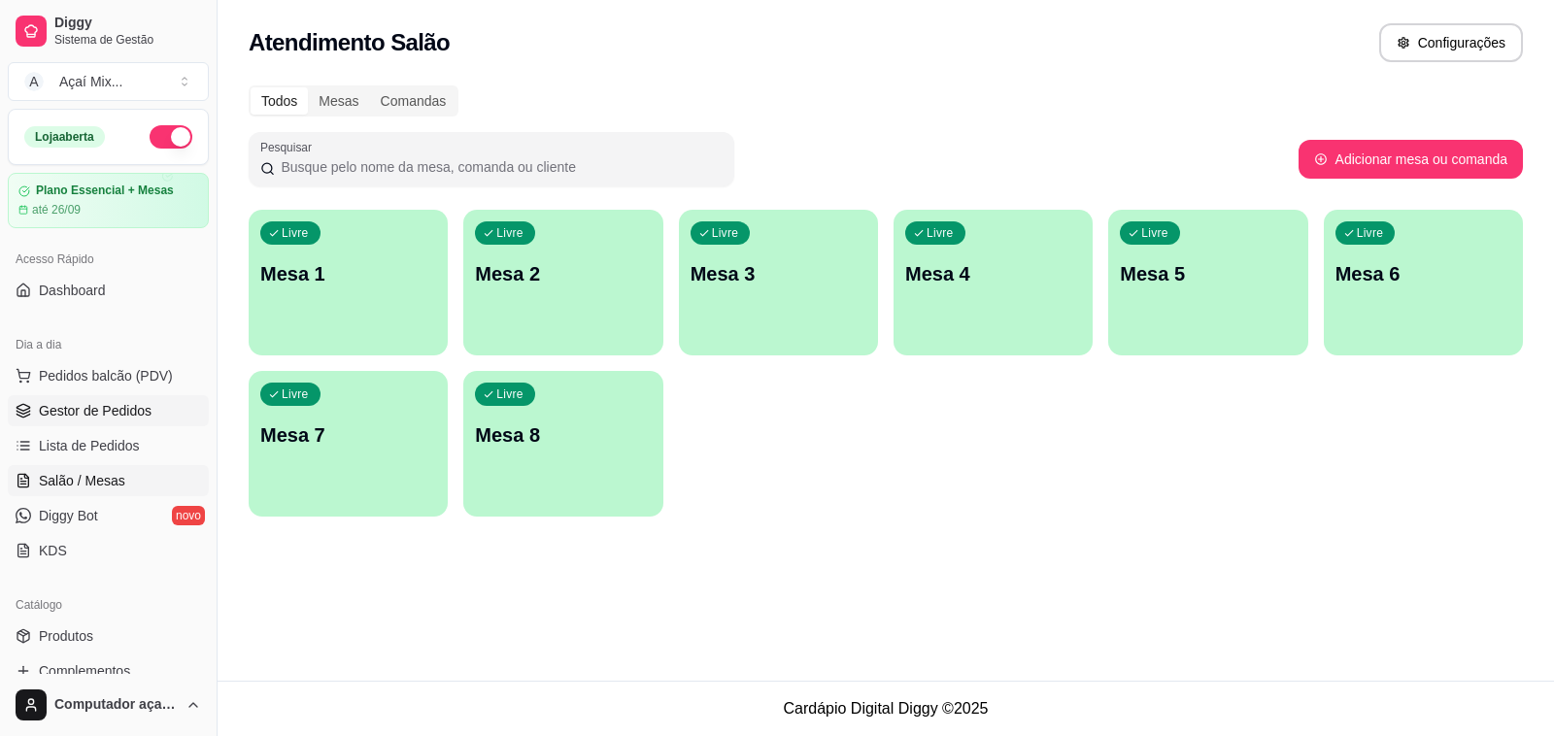
click at [122, 418] on span "Gestor de Pedidos" at bounding box center [95, 410] width 113 height 19
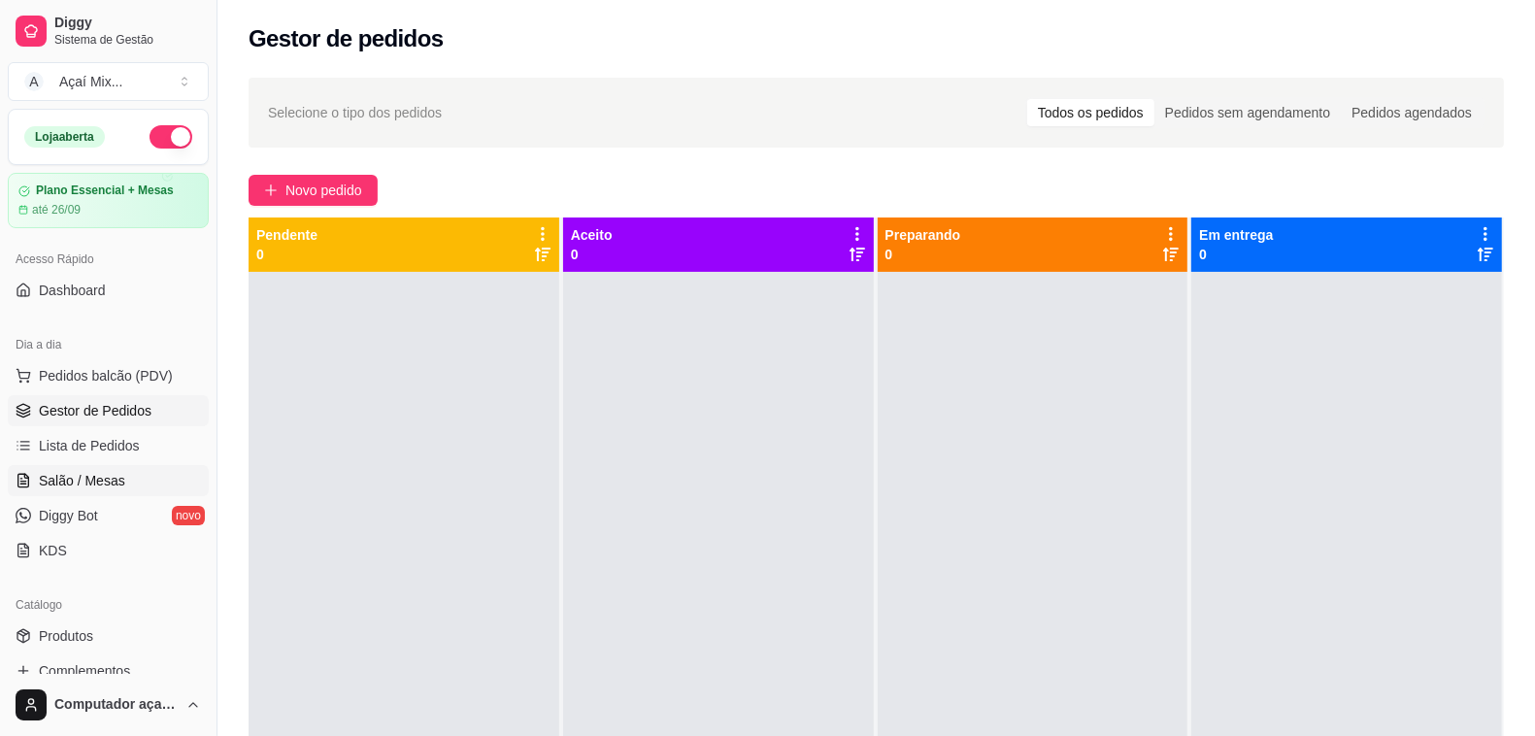
click at [68, 474] on span "Salão / Mesas" at bounding box center [82, 480] width 86 height 19
